Goal: Transaction & Acquisition: Purchase product/service

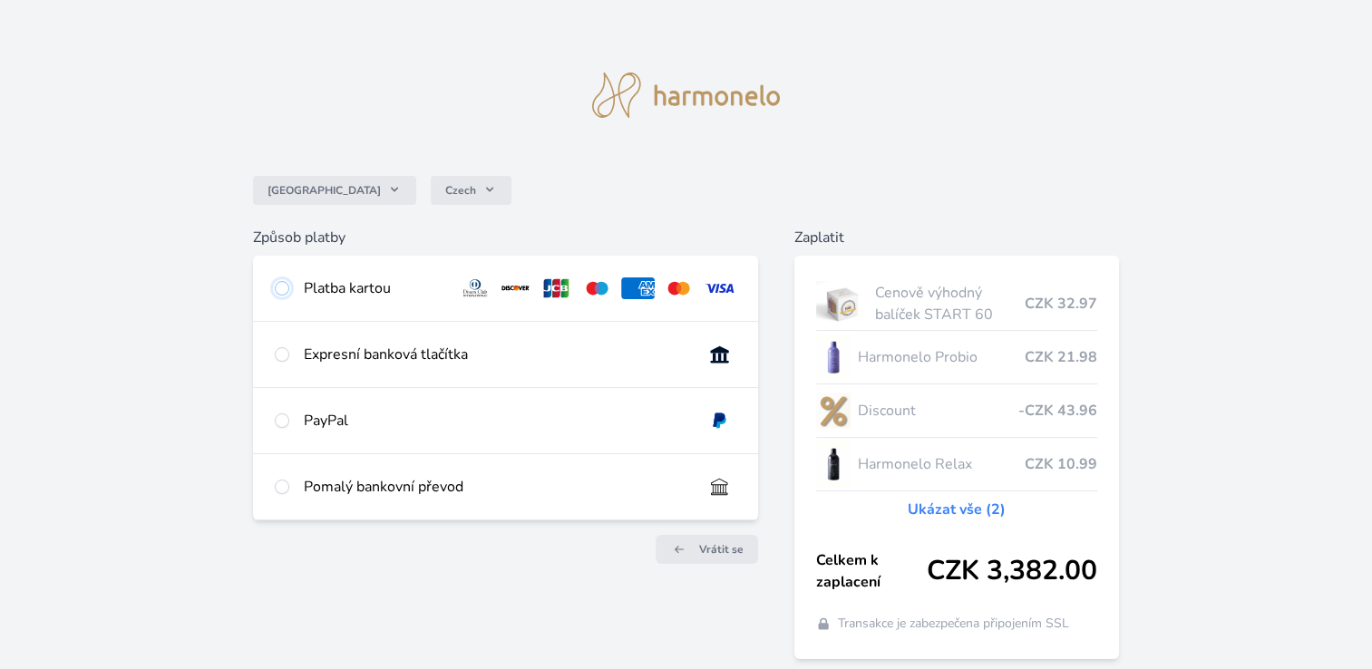
click at [284, 286] on input "radio" at bounding box center [282, 288] width 15 height 15
radio input "true"
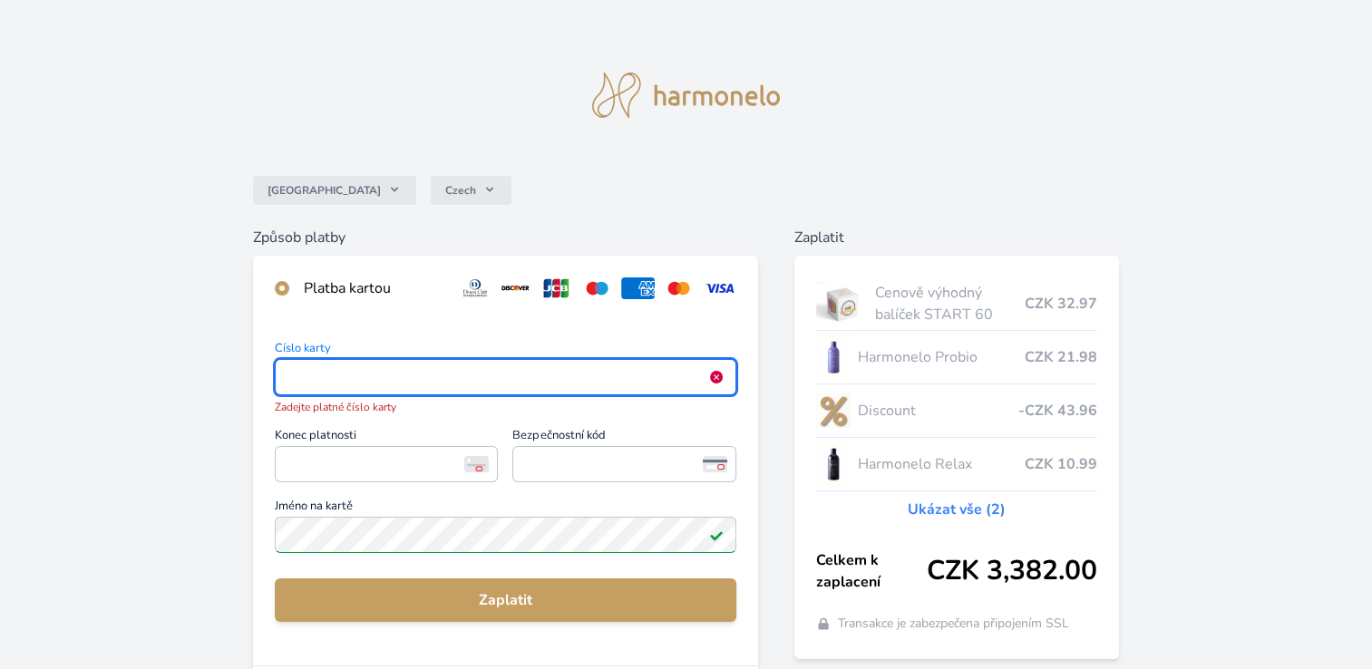
click at [714, 383] on img at bounding box center [716, 377] width 15 height 15
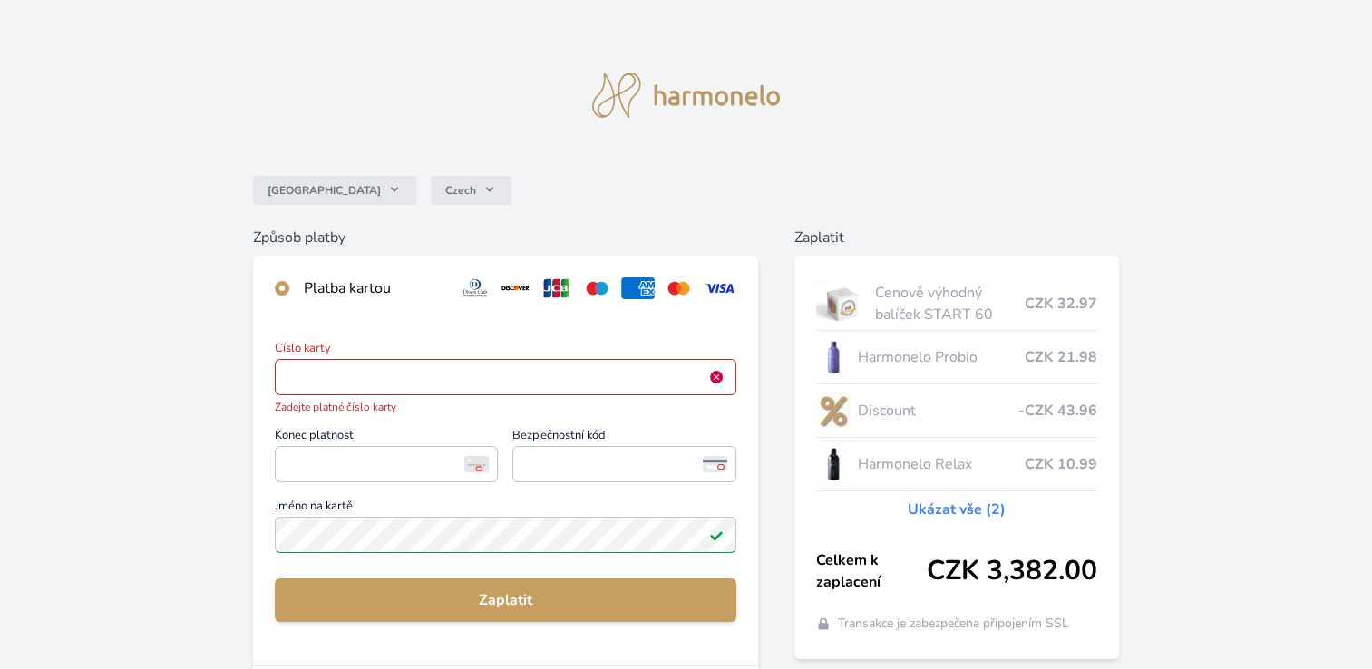
click at [715, 375] on img at bounding box center [716, 377] width 15 height 15
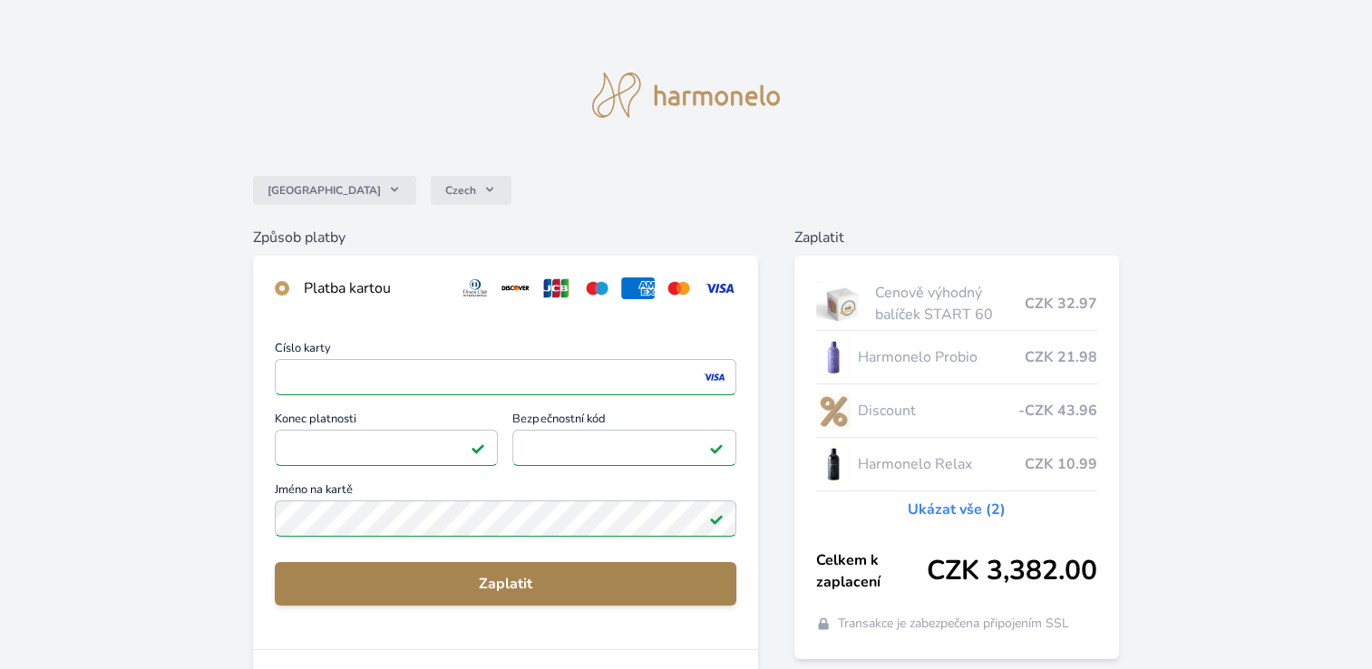
click at [559, 594] on span "Zaplatit" at bounding box center [505, 584] width 433 height 22
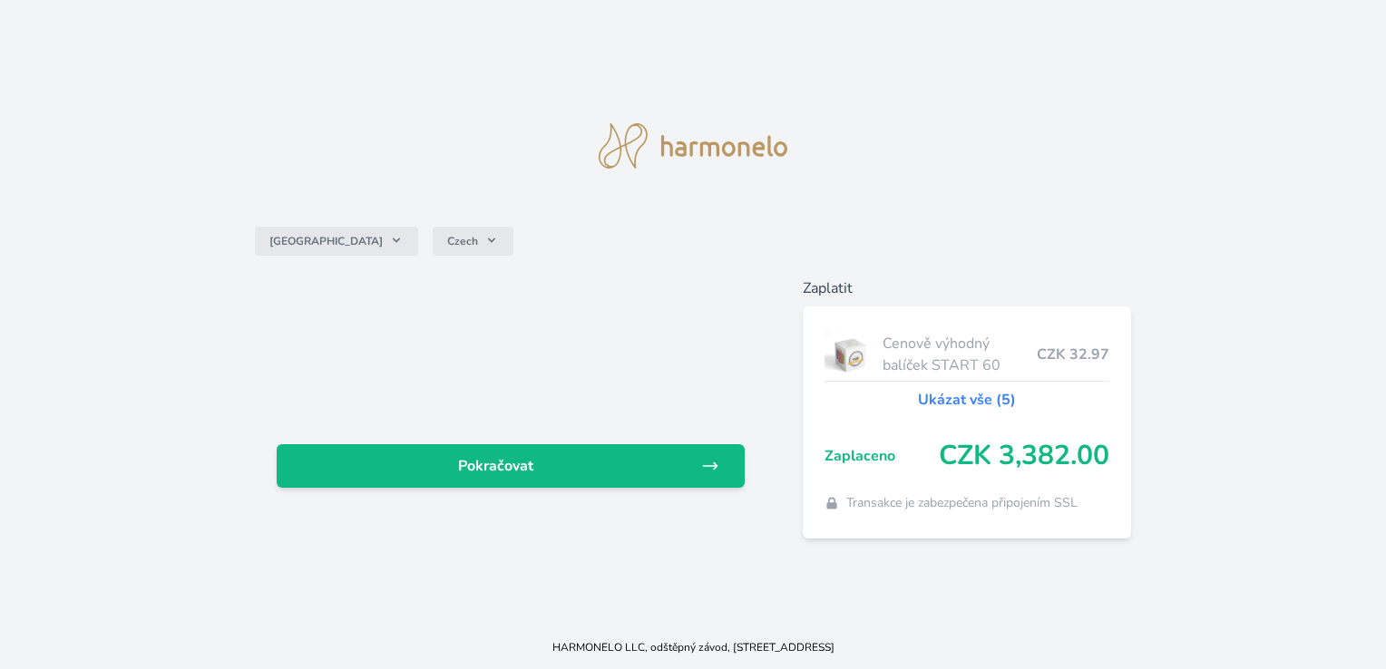
click at [891, 64] on div "Česko Czech Pokračovat Zaplatit Cenově výhodný balíček START 60 CZK 32.97 Ukáza…" at bounding box center [693, 313] width 1386 height 626
